Goal: Task Accomplishment & Management: Manage account settings

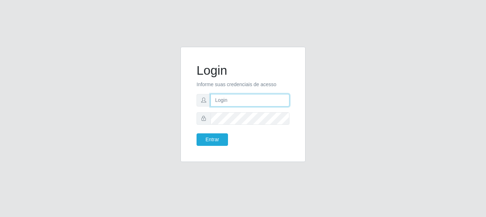
click at [231, 97] on input "text" at bounding box center [249, 100] width 79 height 13
type input "[EMAIL_ADDRESS][DOMAIN_NAME]"
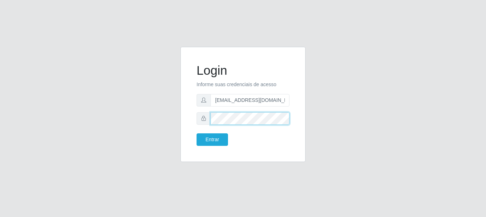
click at [196, 133] on button "Entrar" at bounding box center [211, 139] width 31 height 13
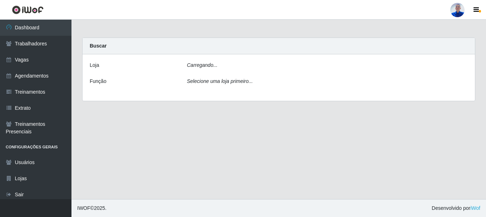
click at [217, 137] on main "Carregando... Buscar [PERSON_NAME]... Função Selecione [PERSON_NAME] primeiro..." at bounding box center [278, 109] width 414 height 179
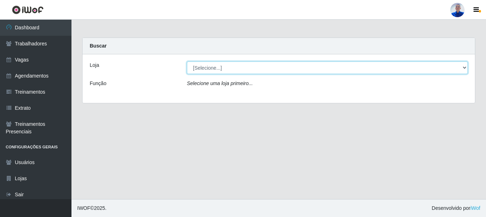
click at [209, 68] on select "[Selecione...] Supermercado [GEOGRAPHIC_DATA]" at bounding box center [327, 67] width 281 height 13
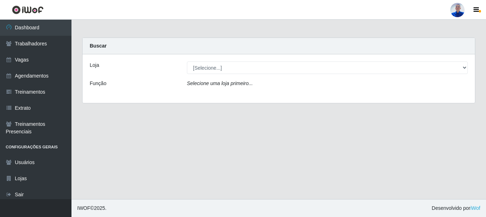
drag, startPoint x: 206, startPoint y: 97, endPoint x: 207, endPoint y: 92, distance: 5.0
click at [206, 97] on div "Loja [Selecione...] Supermercado São Sebastião - Unidade Camalaú Função Selecio…" at bounding box center [279, 78] width 392 height 49
click at [212, 76] on div "Loja [Selecione...] Supermercado São Sebastião - Unidade Camalaú Função Selecio…" at bounding box center [279, 78] width 392 height 49
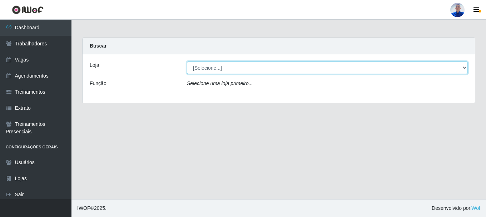
click at [214, 69] on select "[Selecione...] Supermercado [GEOGRAPHIC_DATA]" at bounding box center [327, 67] width 281 height 13
select select "165"
click at [187, 61] on select "[Selecione...] Supermercado [GEOGRAPHIC_DATA]" at bounding box center [327, 67] width 281 height 13
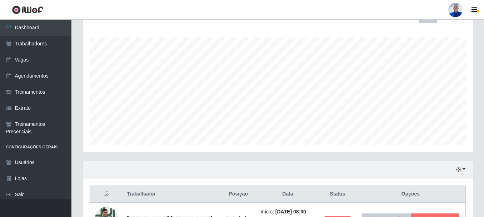
scroll to position [19, 0]
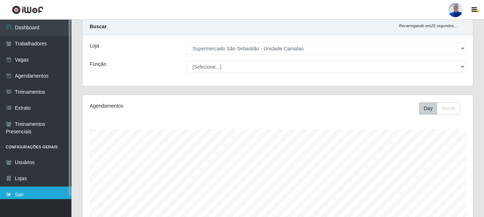
click at [26, 189] on link "Sair" at bounding box center [35, 194] width 71 height 16
